Goal: Check status: Check status

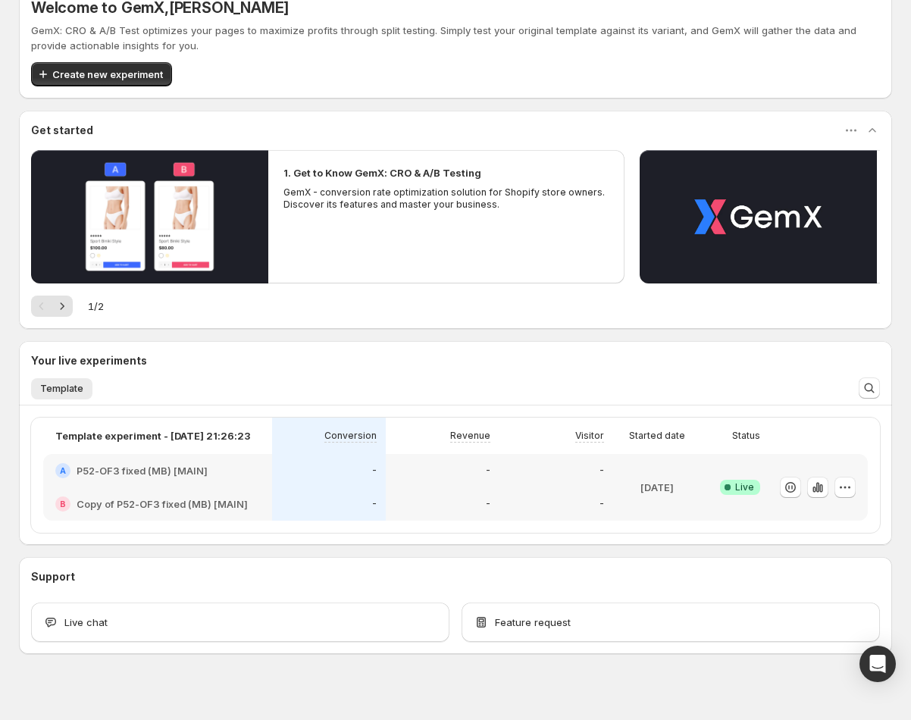
scroll to position [45, 0]
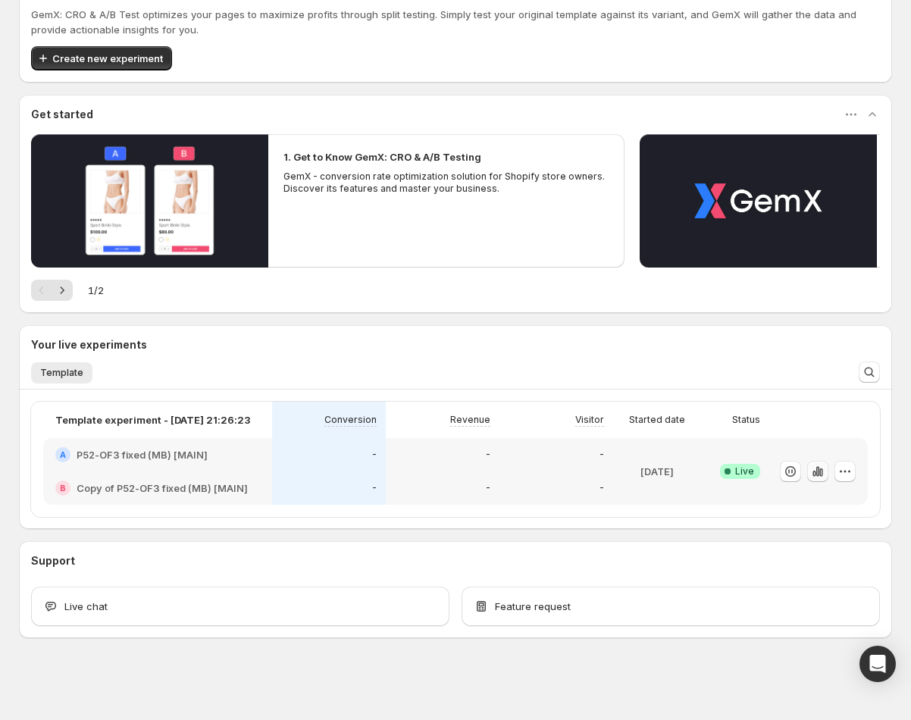
click at [821, 477] on icon "button" at bounding box center [817, 471] width 15 height 15
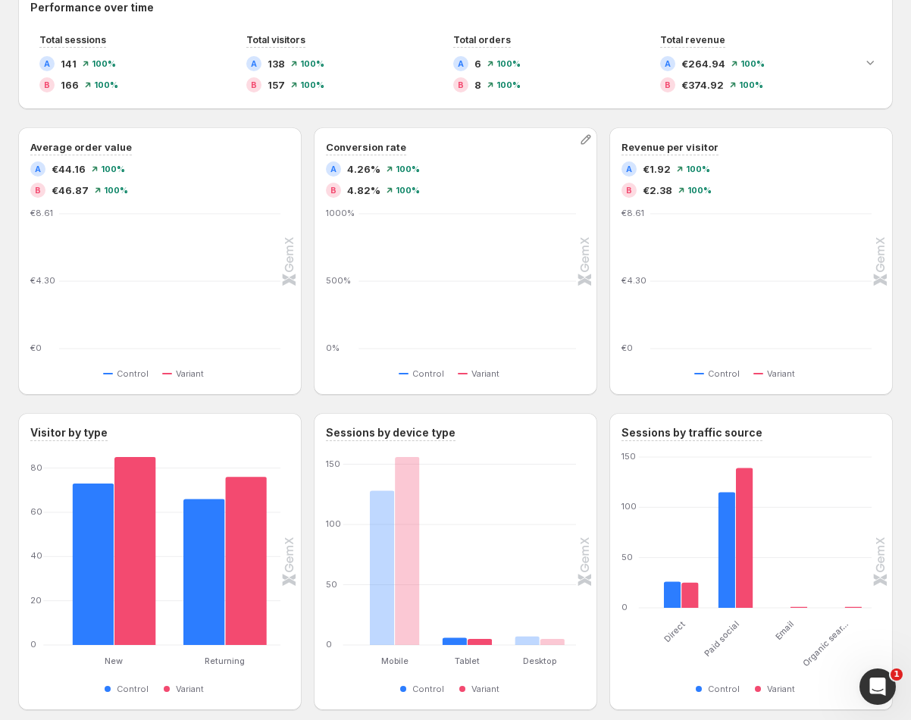
scroll to position [412, 0]
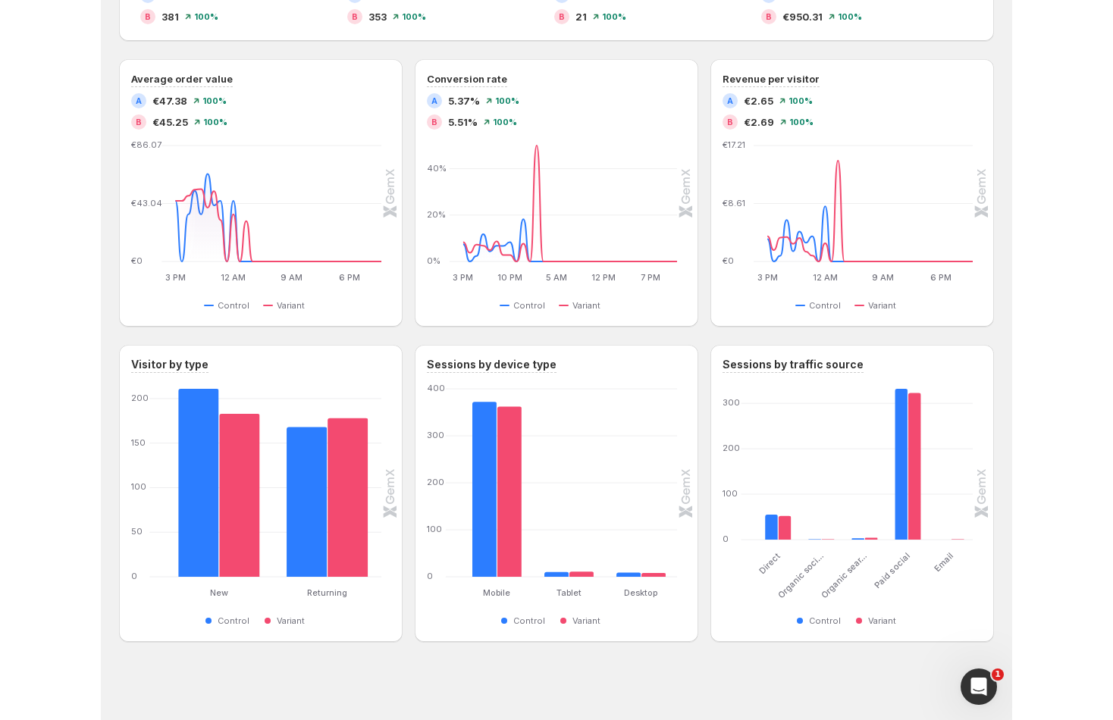
scroll to position [437, 0]
